Goal: Task Accomplishment & Management: Manage account settings

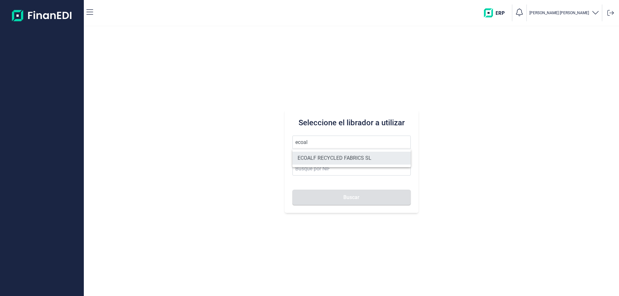
click at [334, 162] on li "ECOALF RECYCLED FABRICS SL" at bounding box center [351, 158] width 118 height 13
type input "ECOALF RECYCLED FABRICS SL"
type input "B85910610"
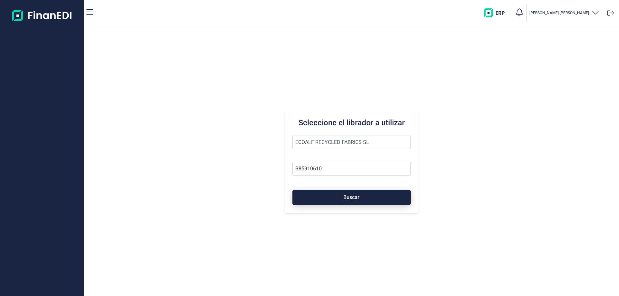
click at [347, 203] on button "Buscar" at bounding box center [351, 197] width 118 height 15
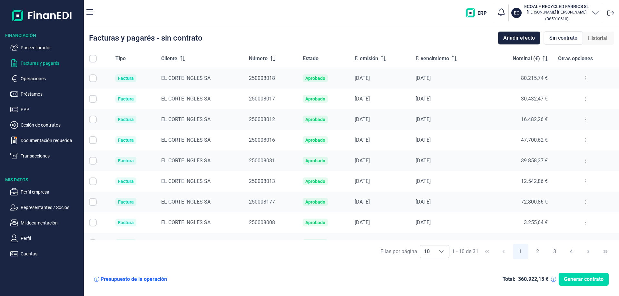
checkbox input "true"
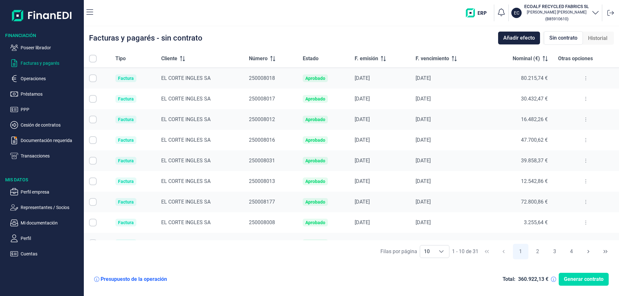
checkbox input "true"
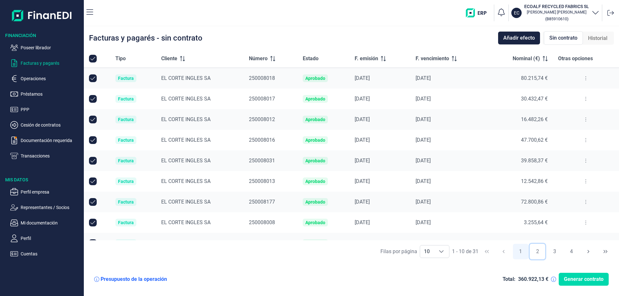
click at [539, 251] on button "2" at bounding box center [536, 251] width 15 height 15
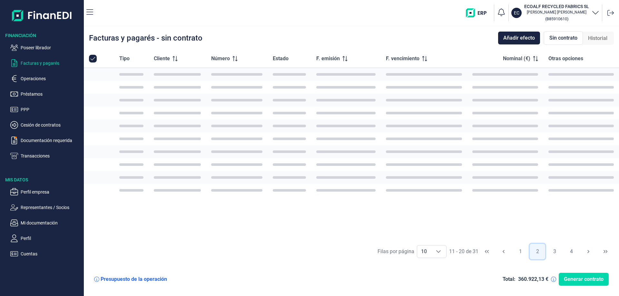
checkbox input "false"
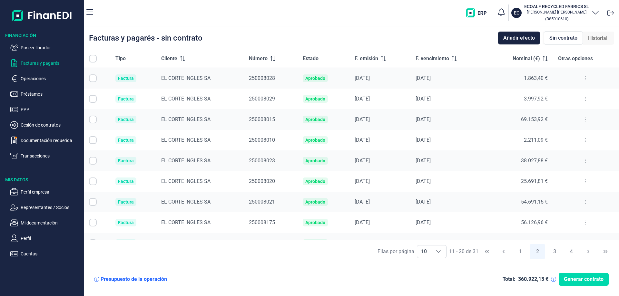
click at [92, 123] on input "Row Selected null" at bounding box center [93, 120] width 8 height 8
checkbox input "true"
click at [98, 102] on td at bounding box center [97, 99] width 26 height 21
click at [94, 99] on input "Row Selected null" at bounding box center [93, 99] width 8 height 8
checkbox input "true"
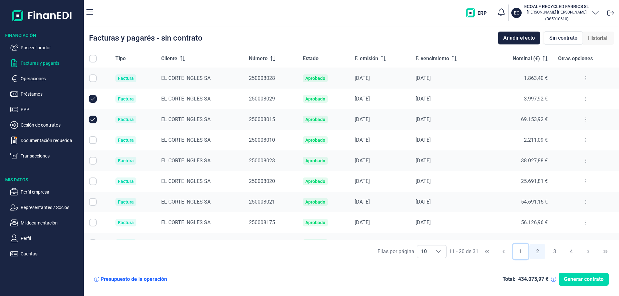
click at [521, 249] on button "1" at bounding box center [520, 251] width 15 height 15
click at [538, 252] on button "2" at bounding box center [536, 251] width 15 height 15
checkbox input "false"
